Goal: Find specific page/section: Find specific page/section

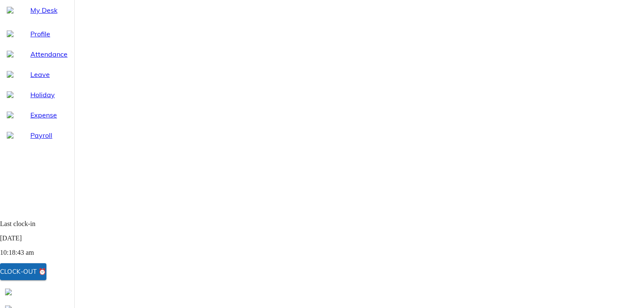
type input "meh"
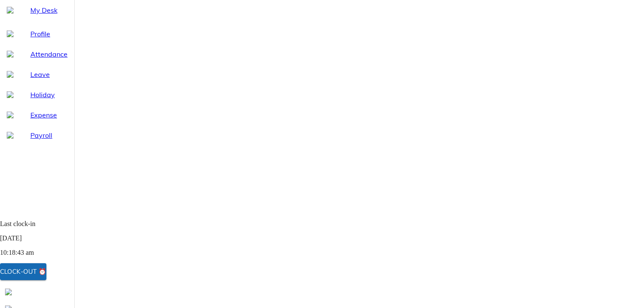
type input "san"
